Goal: Navigation & Orientation: Find specific page/section

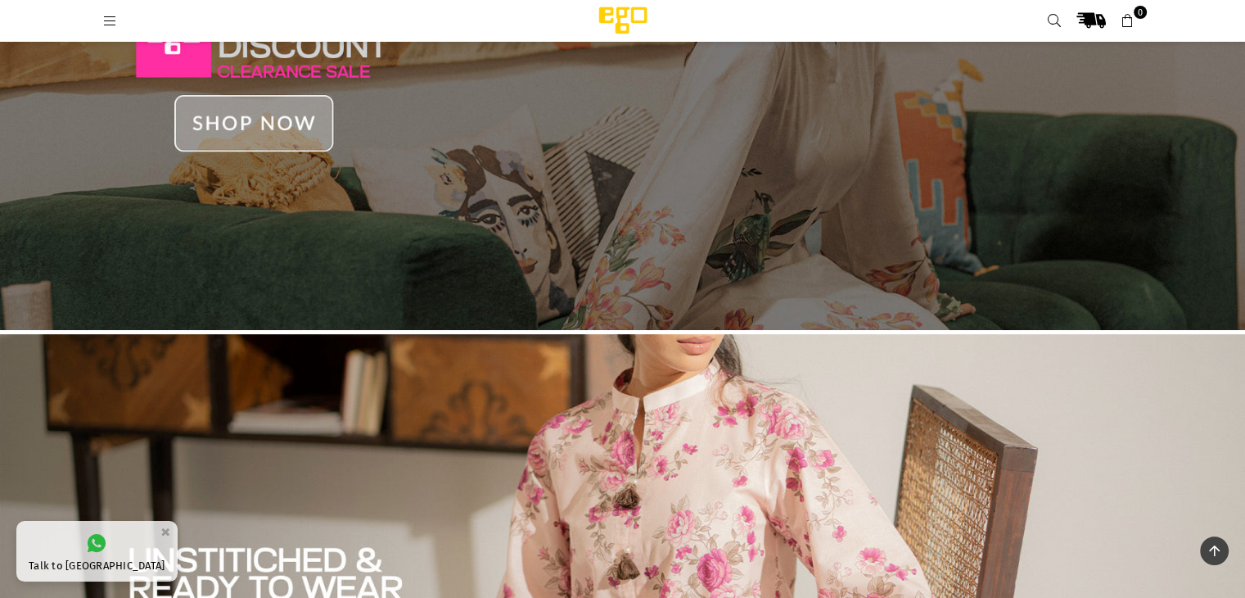
scroll to position [242, 0]
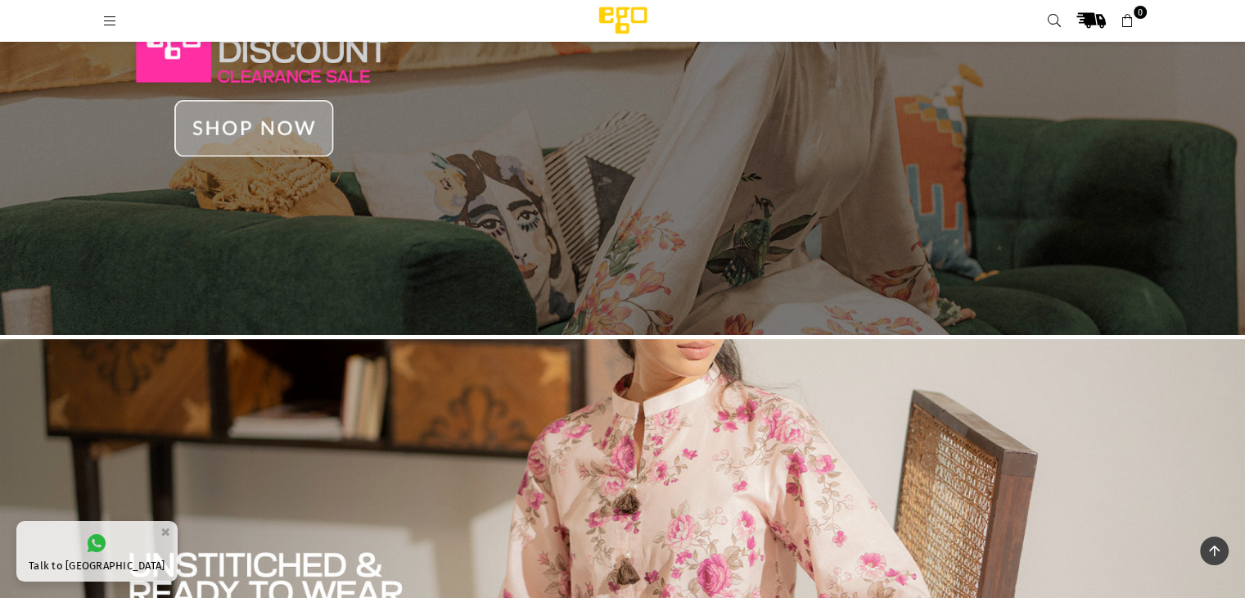
click at [105, 14] on icon at bounding box center [110, 21] width 15 height 15
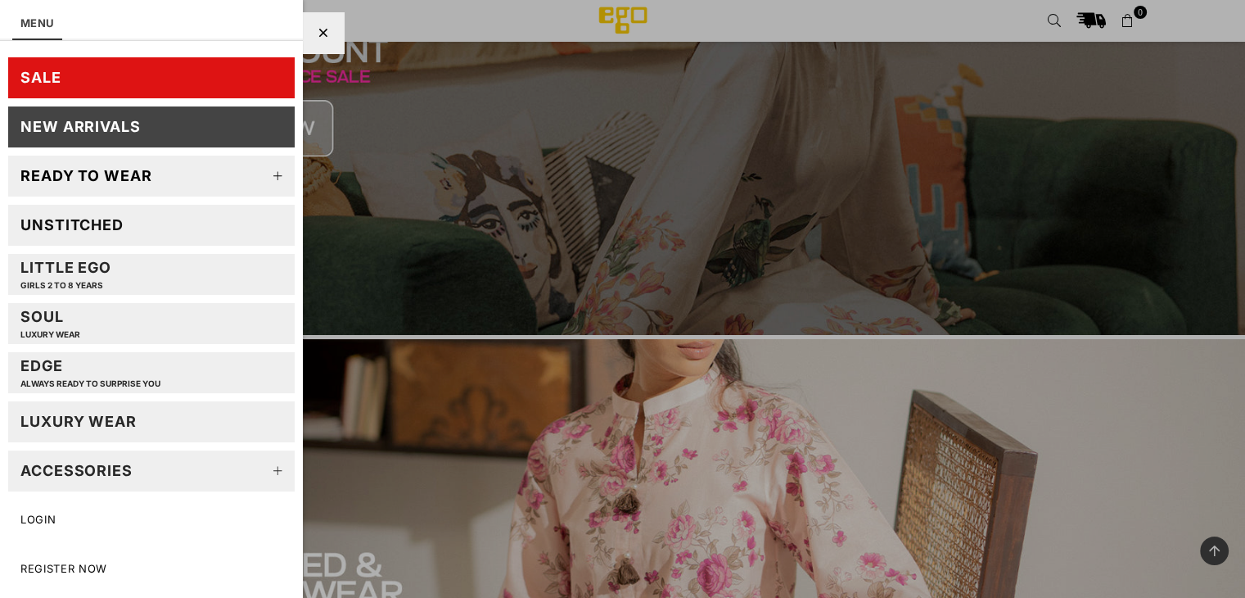
click at [324, 29] on icon at bounding box center [323, 33] width 9 height 12
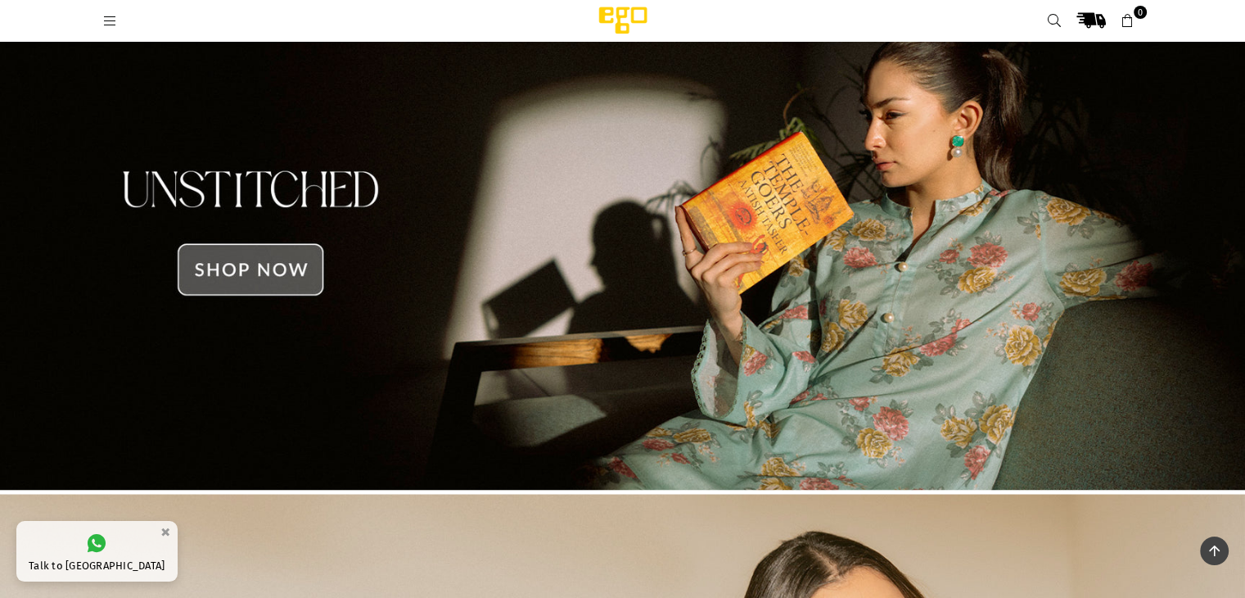
scroll to position [1679, 0]
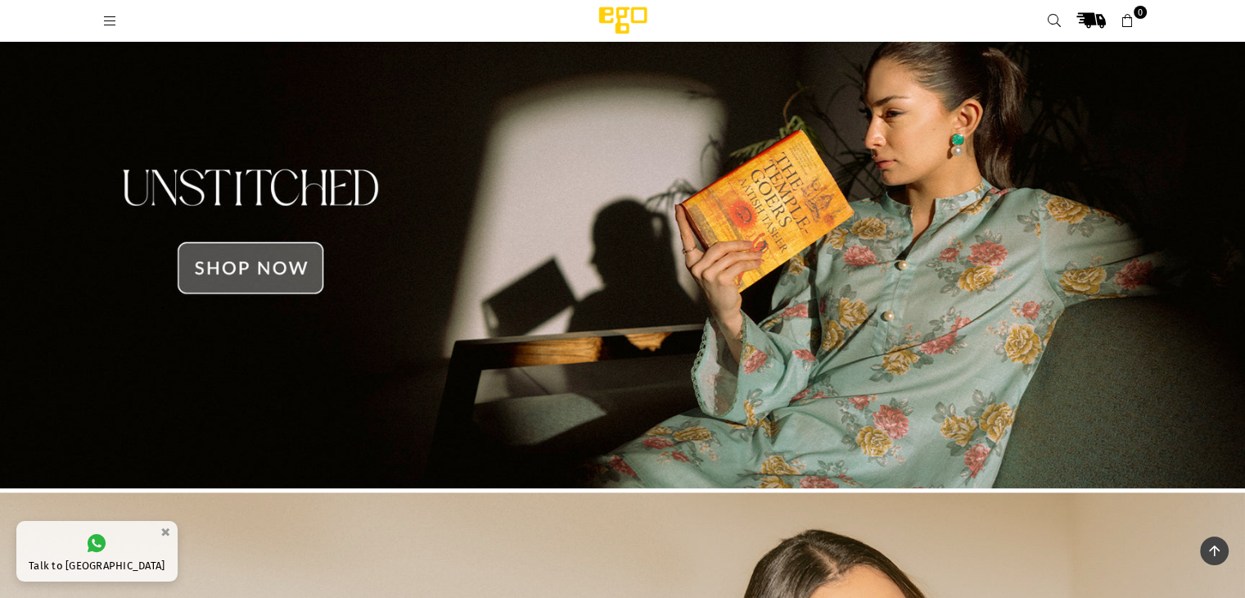
click at [228, 264] on img at bounding box center [622, 232] width 1245 height 532
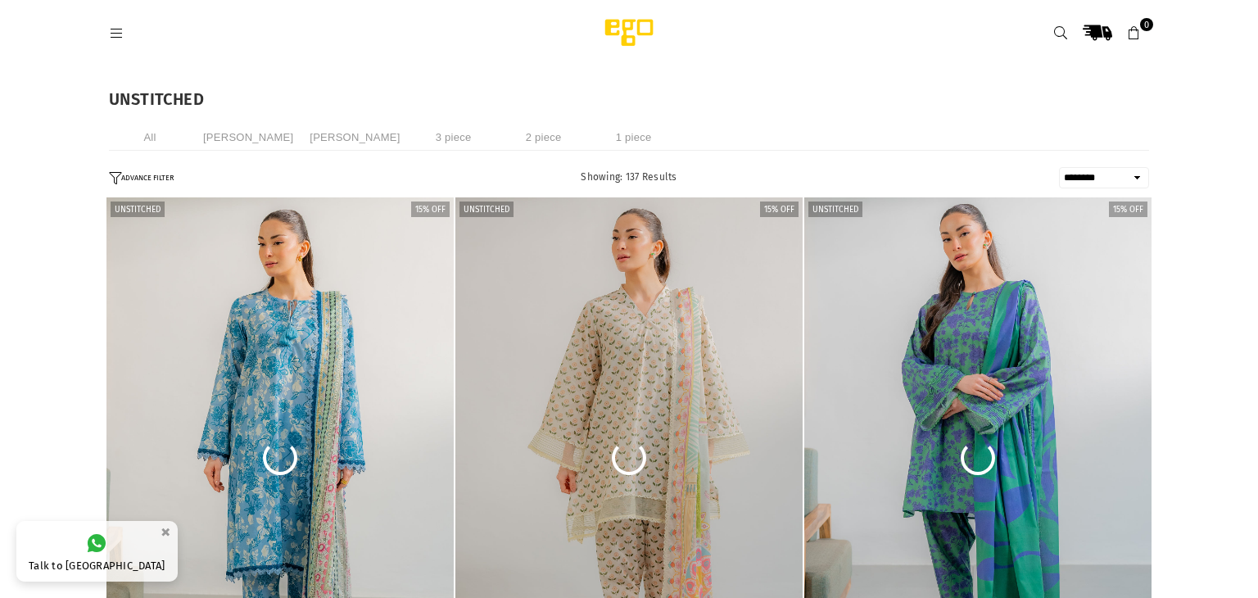
select select "******"
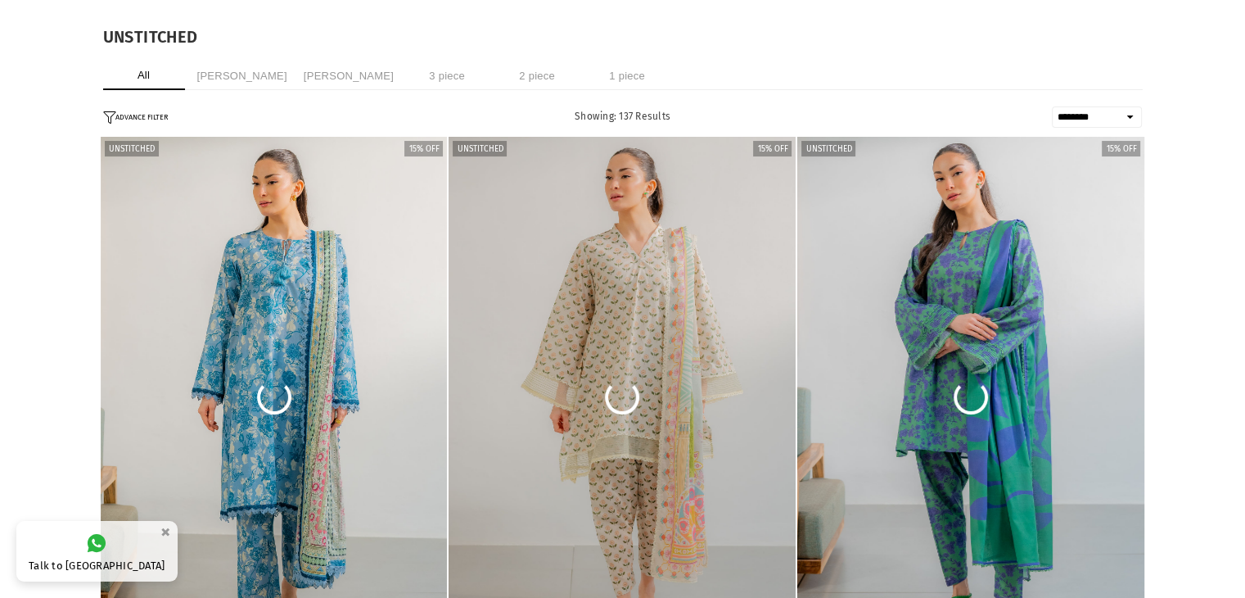
scroll to position [66, 0]
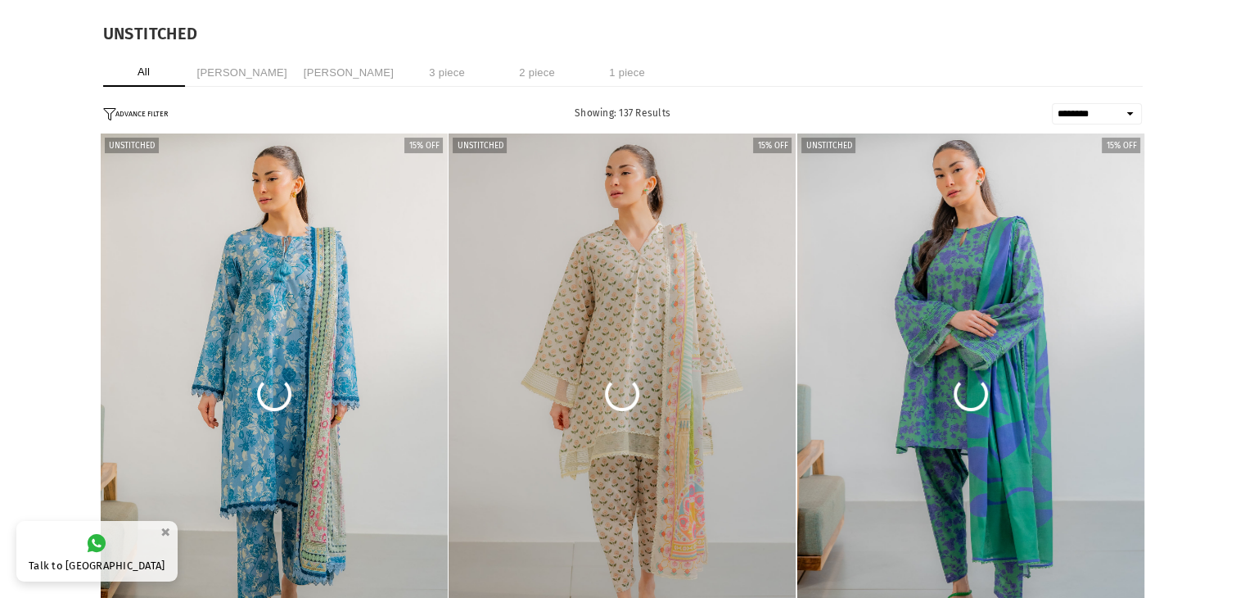
click at [230, 67] on li "[PERSON_NAME]" at bounding box center [242, 72] width 98 height 29
click at [347, 70] on li "[PERSON_NAME]" at bounding box center [349, 72] width 98 height 29
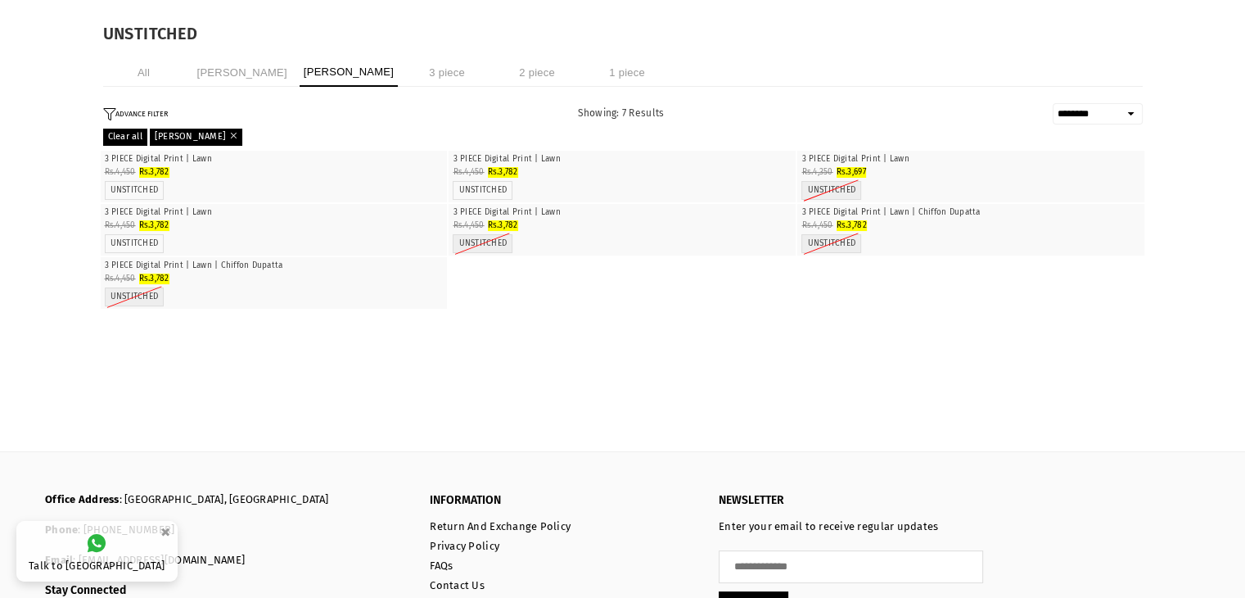
click at [442, 63] on li "3 piece" at bounding box center [447, 72] width 82 height 29
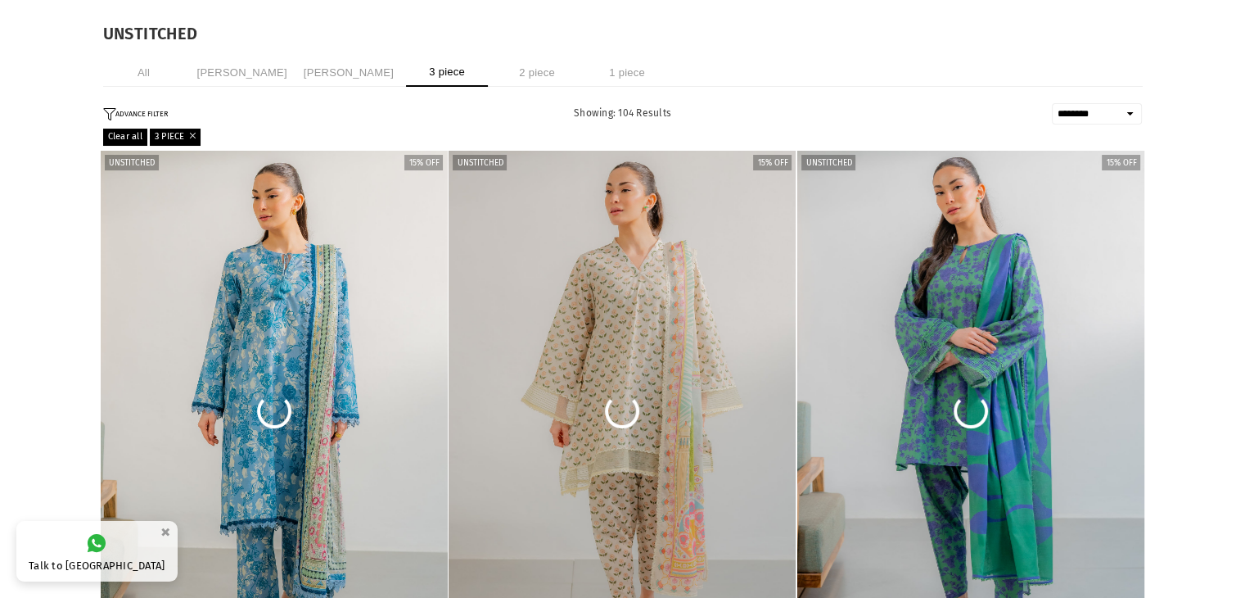
click at [140, 69] on li "All" at bounding box center [144, 72] width 82 height 29
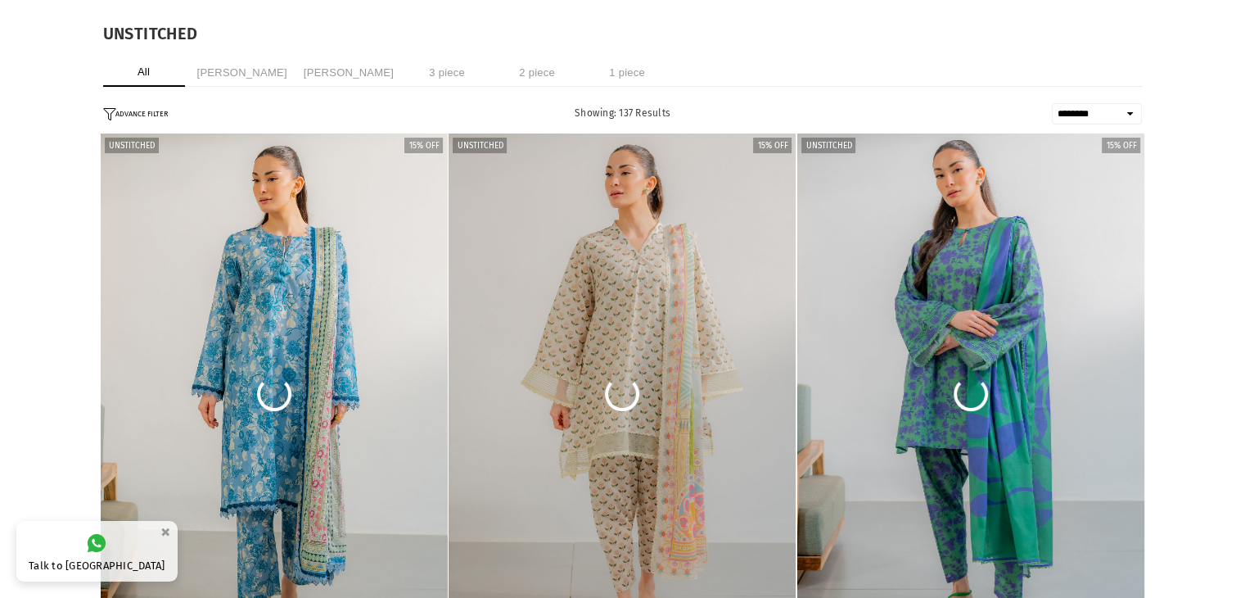
click at [238, 76] on li "[PERSON_NAME]" at bounding box center [242, 72] width 98 height 29
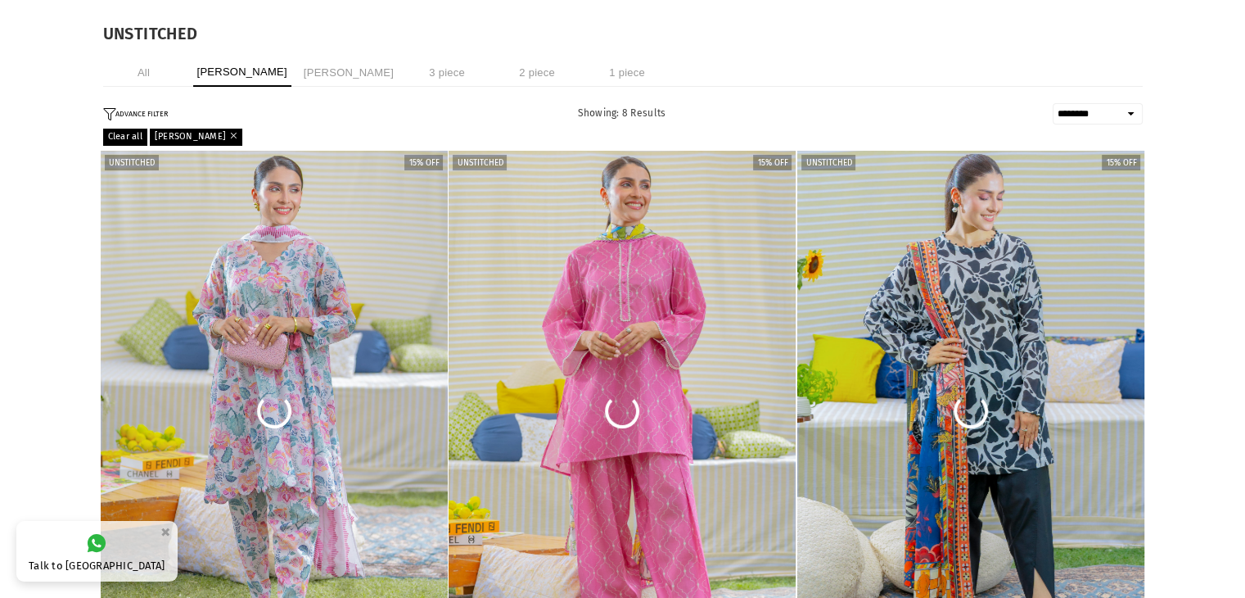
click at [332, 60] on li "[PERSON_NAME]" at bounding box center [349, 72] width 98 height 29
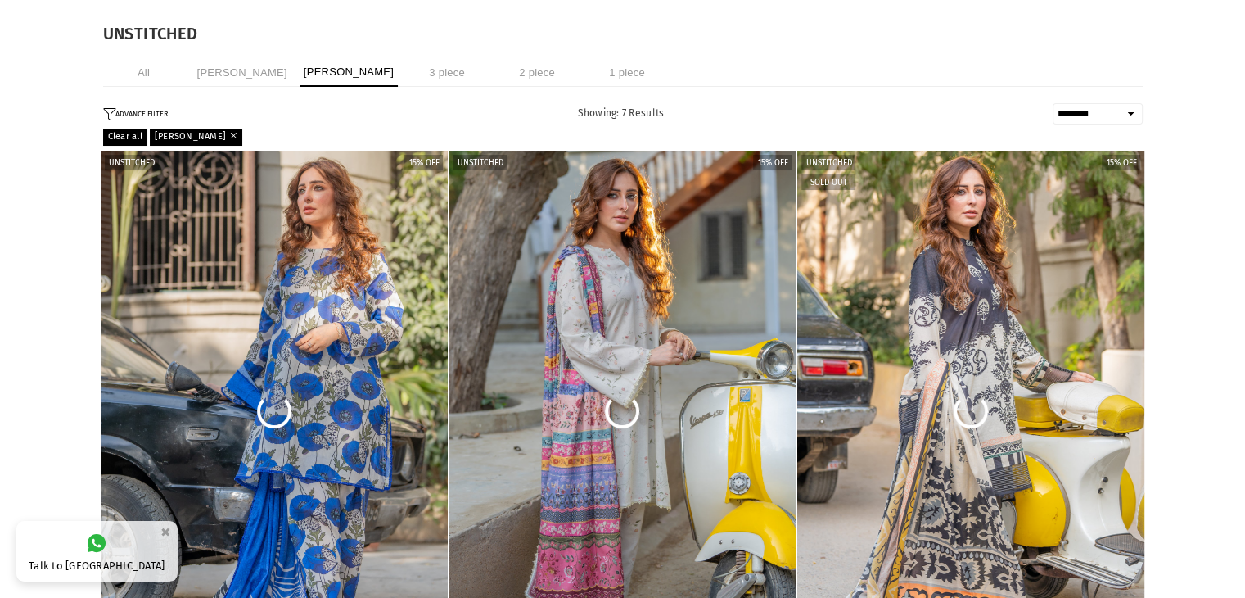
click at [436, 67] on li "3 piece" at bounding box center [447, 72] width 82 height 29
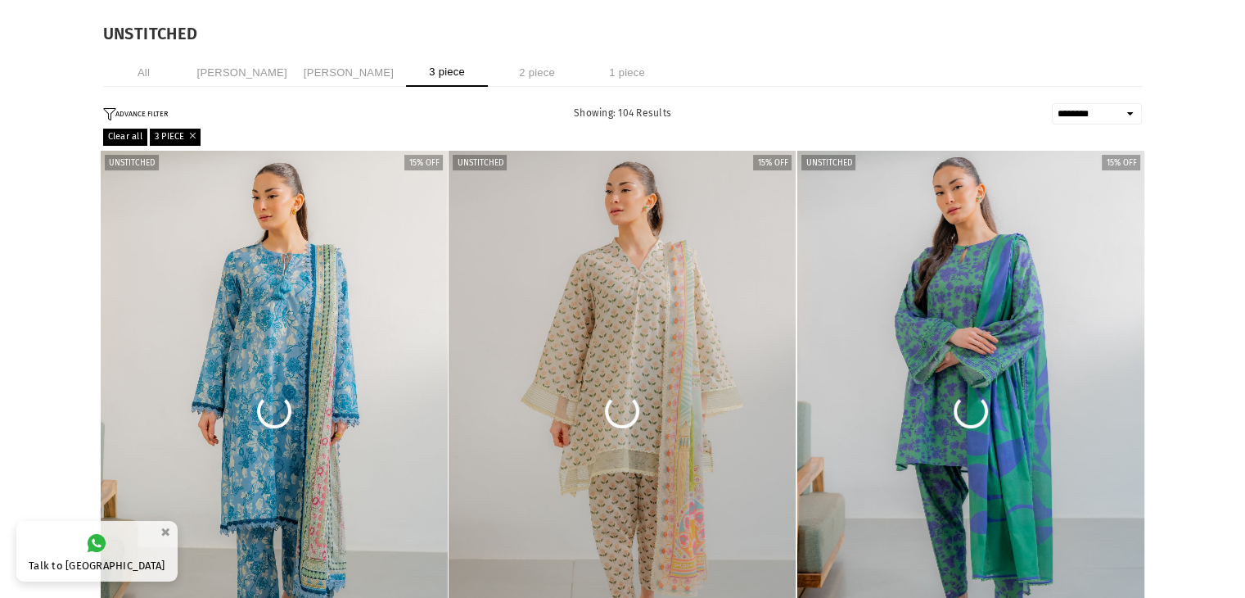
click at [497, 66] on li "2 piece" at bounding box center [537, 72] width 82 height 29
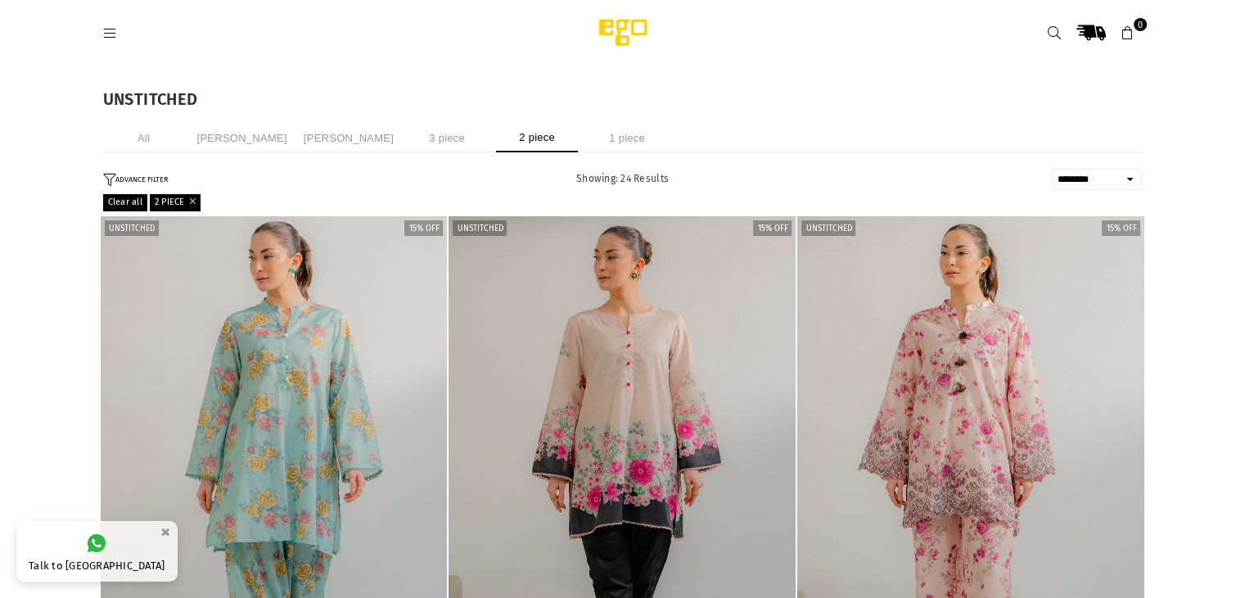
click at [652, 24] on img at bounding box center [623, 32] width 139 height 33
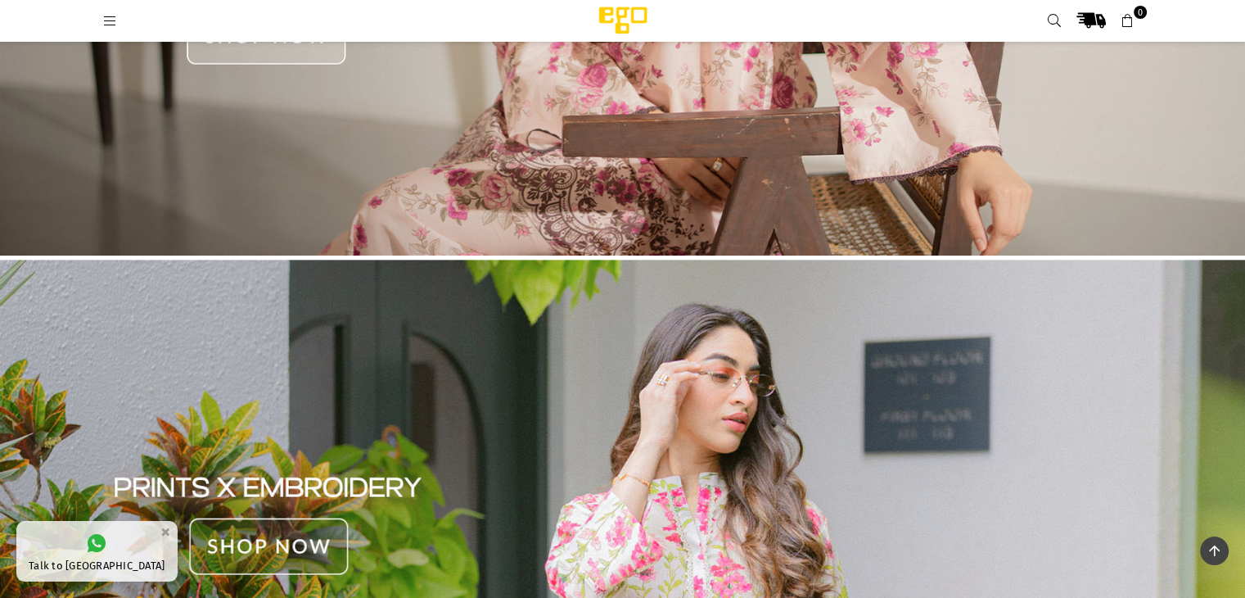
drag, startPoint x: 1252, startPoint y: 71, endPoint x: 1257, endPoint y: 191, distance: 119.6
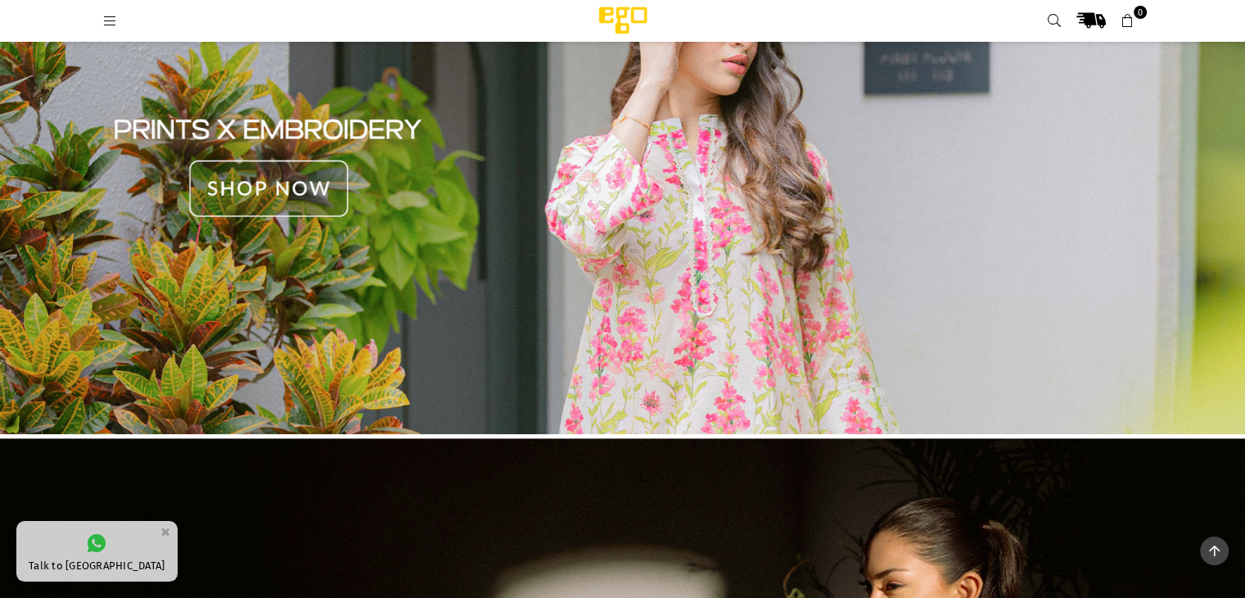
scroll to position [1219, 0]
